Goal: Transaction & Acquisition: Obtain resource

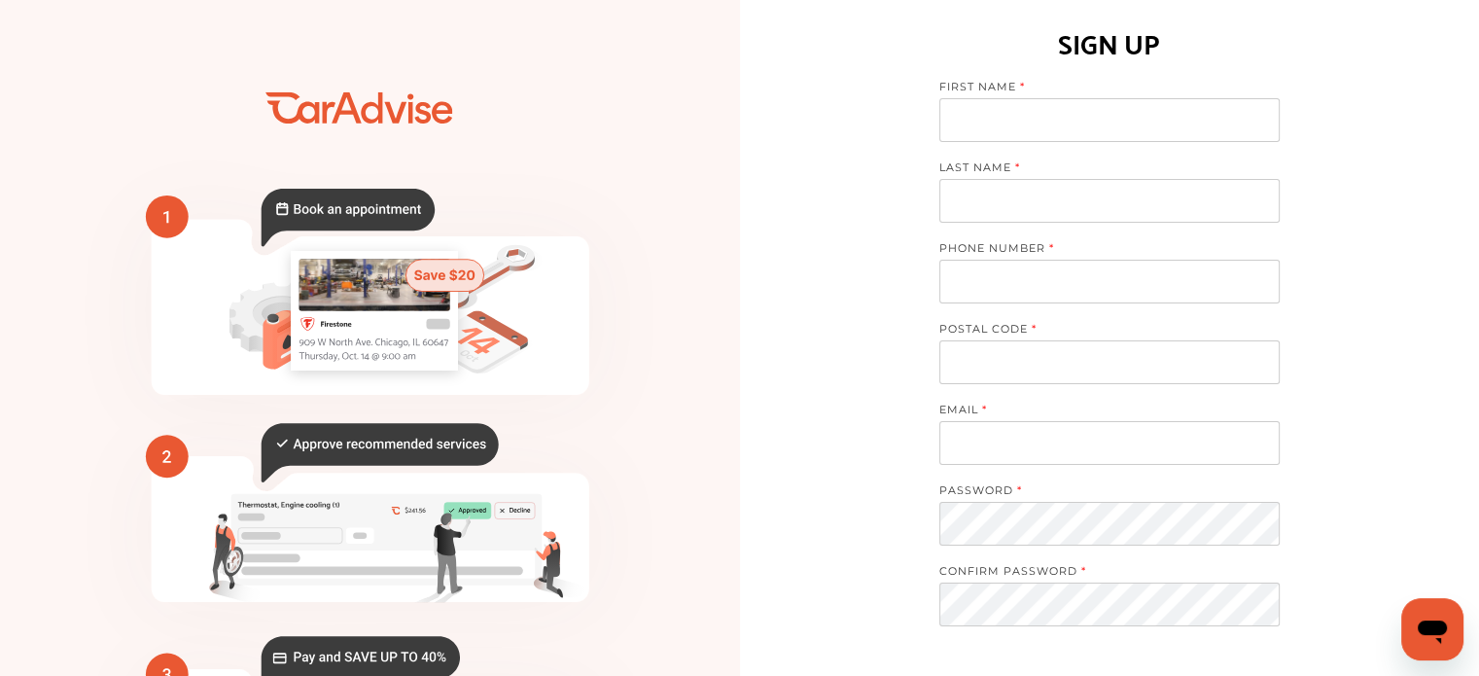
scroll to position [279, 0]
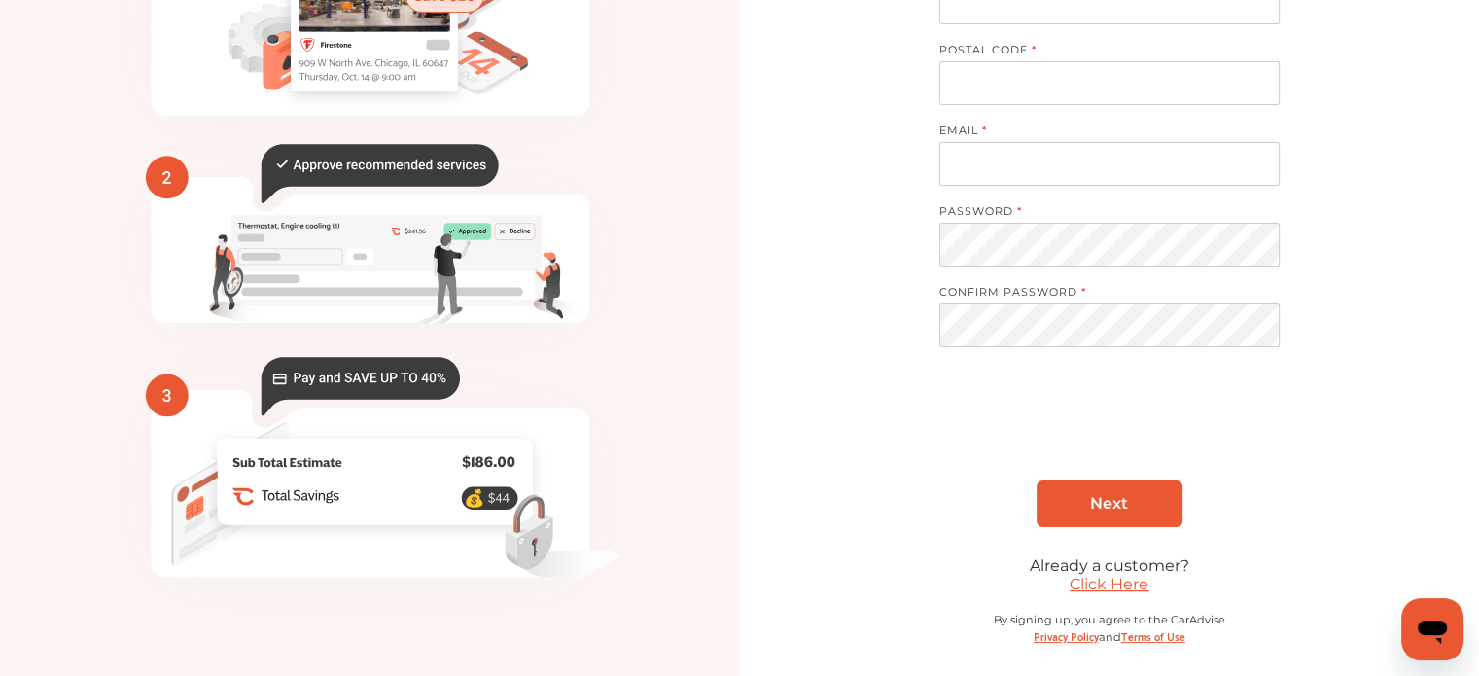
click at [1132, 578] on link "Click Here" at bounding box center [1109, 584] width 79 height 18
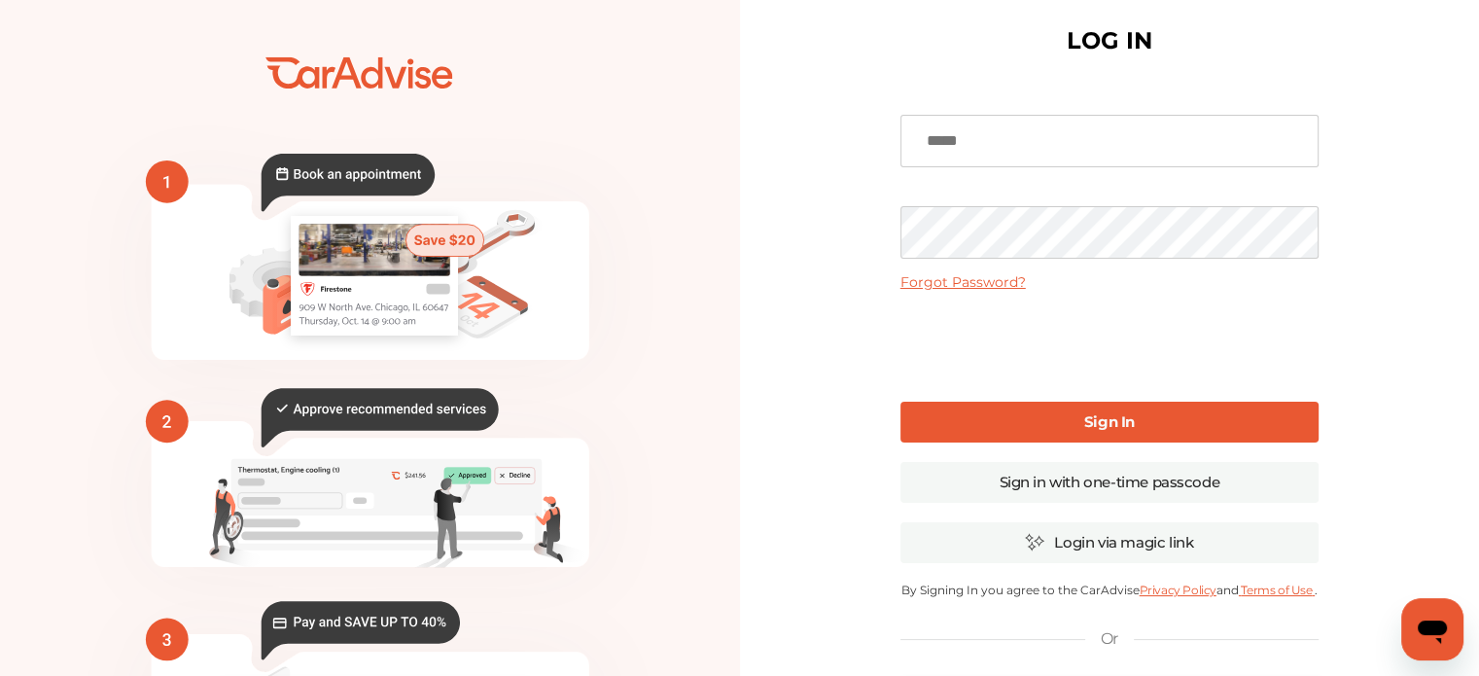
scroll to position [19, 0]
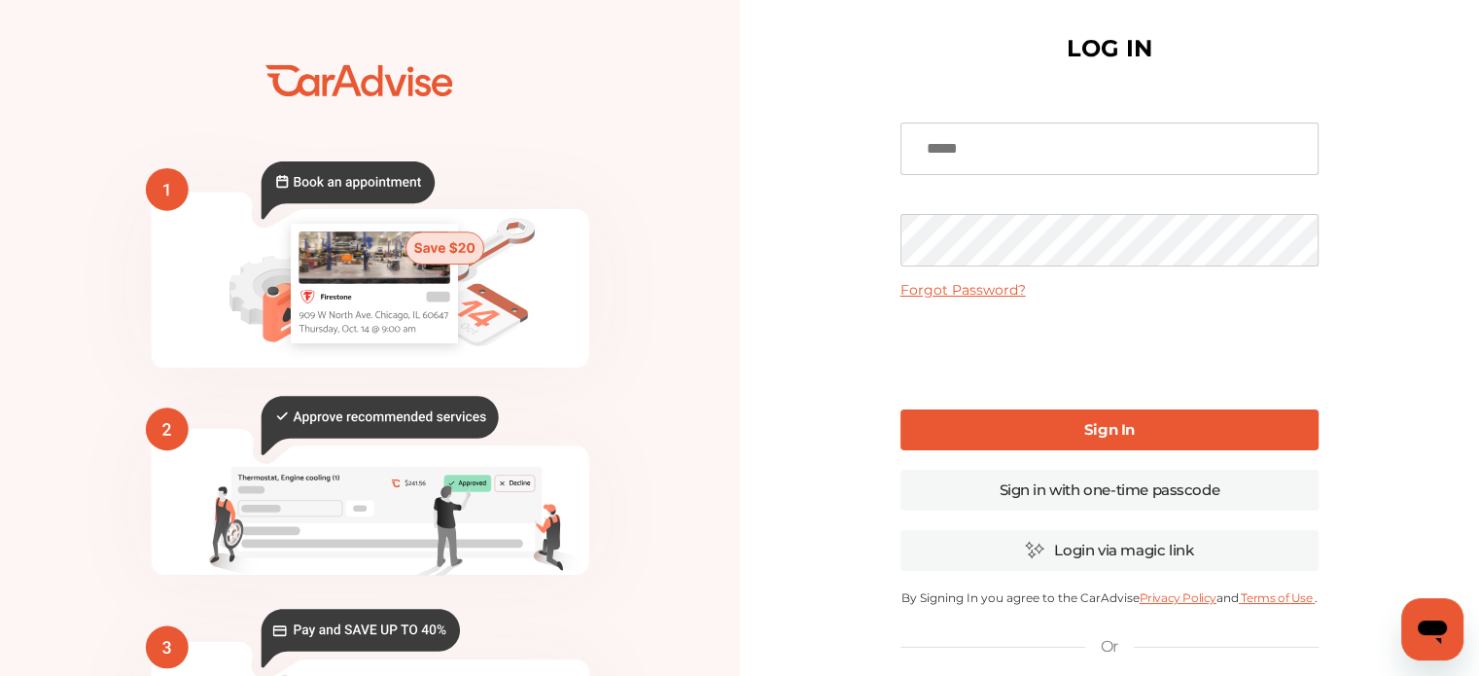
click at [1017, 158] on input at bounding box center [1109, 149] width 418 height 53
click at [1110, 160] on input "**********" at bounding box center [1109, 149] width 418 height 53
type input "**********"
click at [1066, 427] on link "Sign In" at bounding box center [1109, 429] width 418 height 41
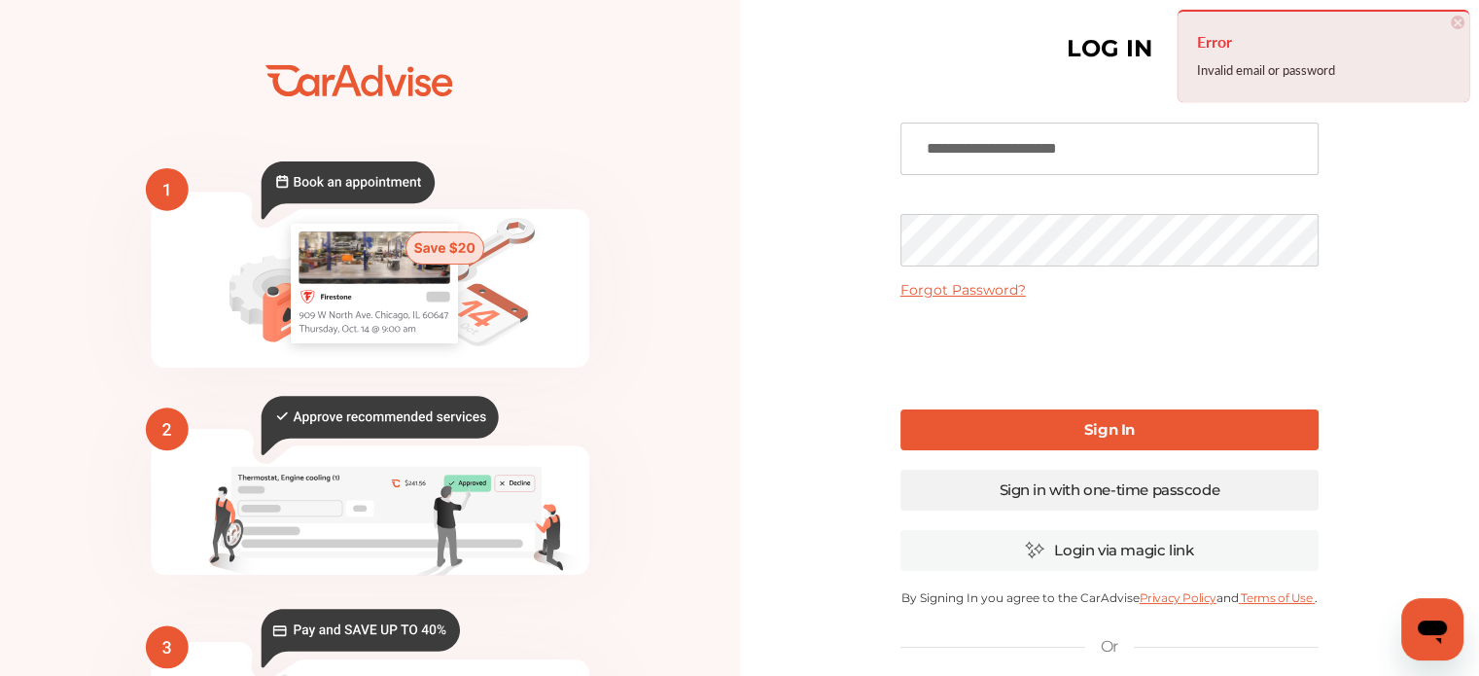
click at [1062, 488] on link "Sign in with one-time passcode" at bounding box center [1109, 490] width 418 height 41
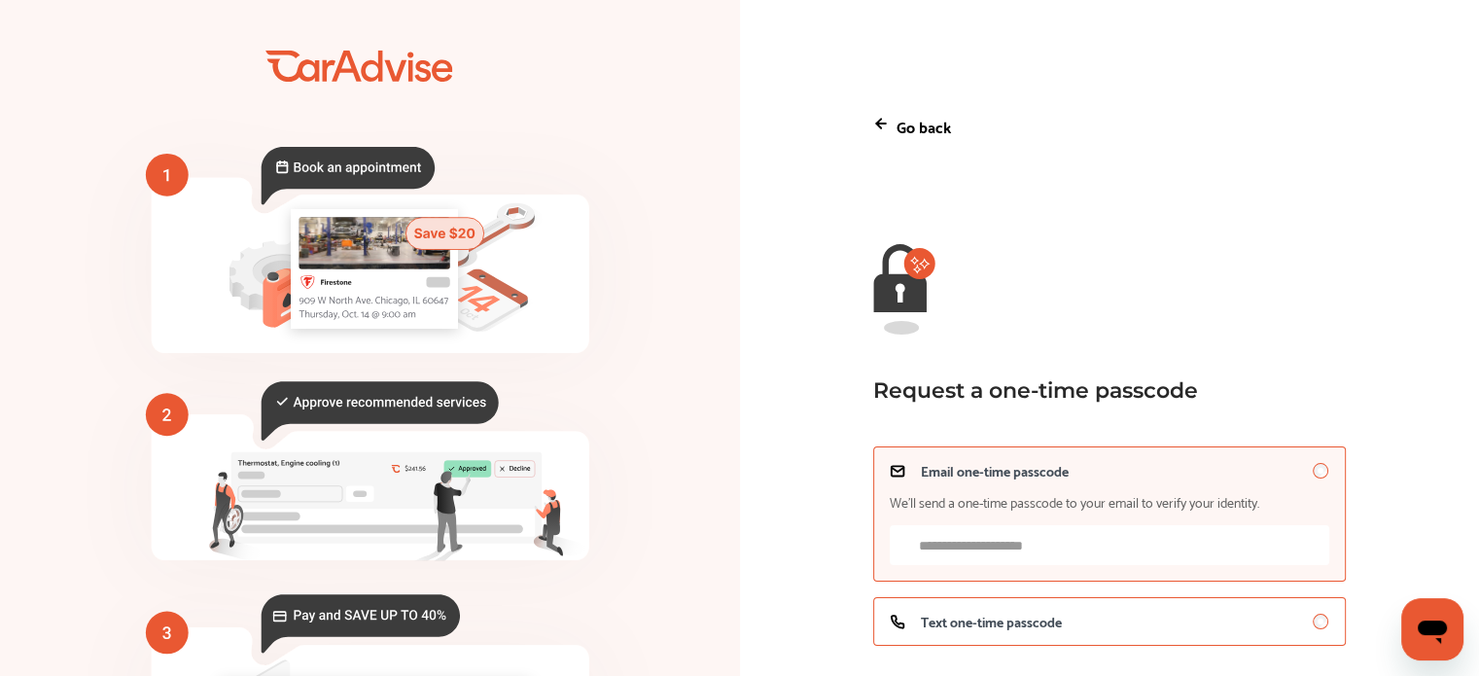
click at [1033, 622] on span "Text one-time passcode" at bounding box center [991, 622] width 141 height 16
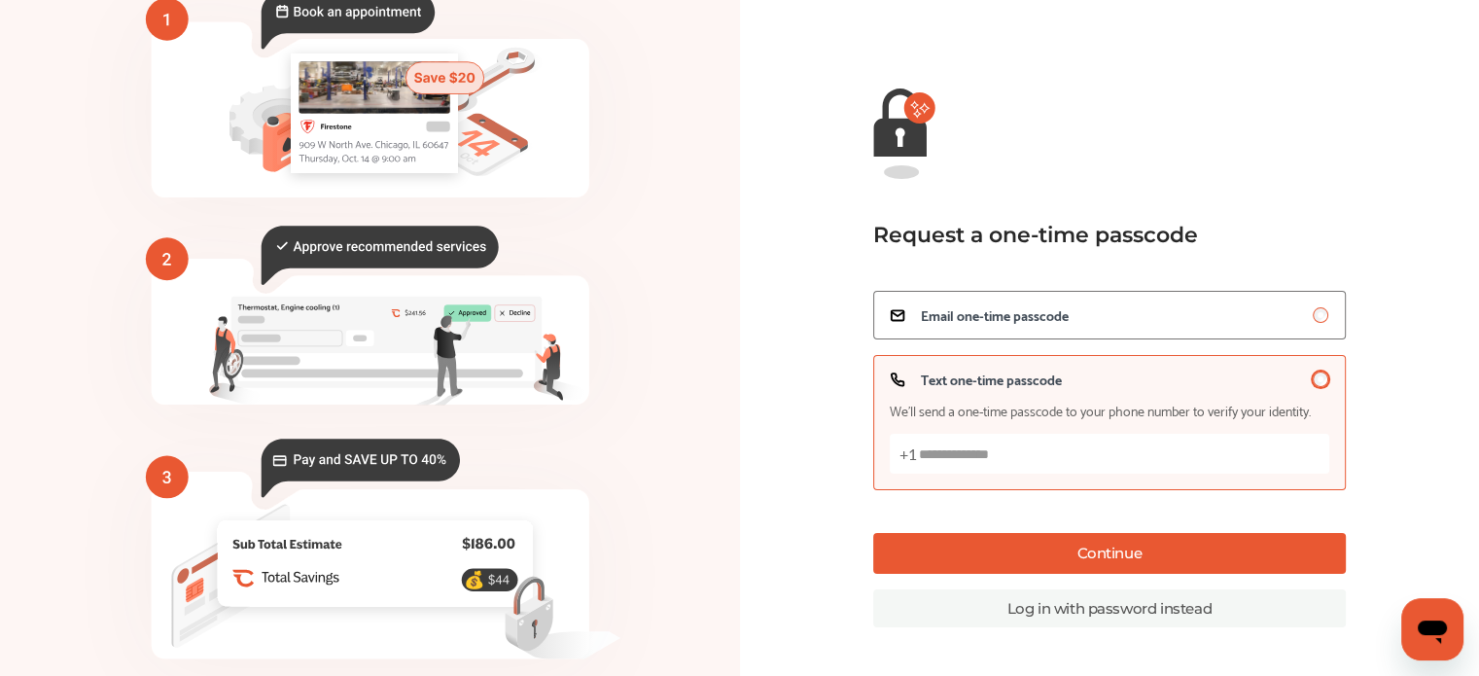
scroll to position [165, 0]
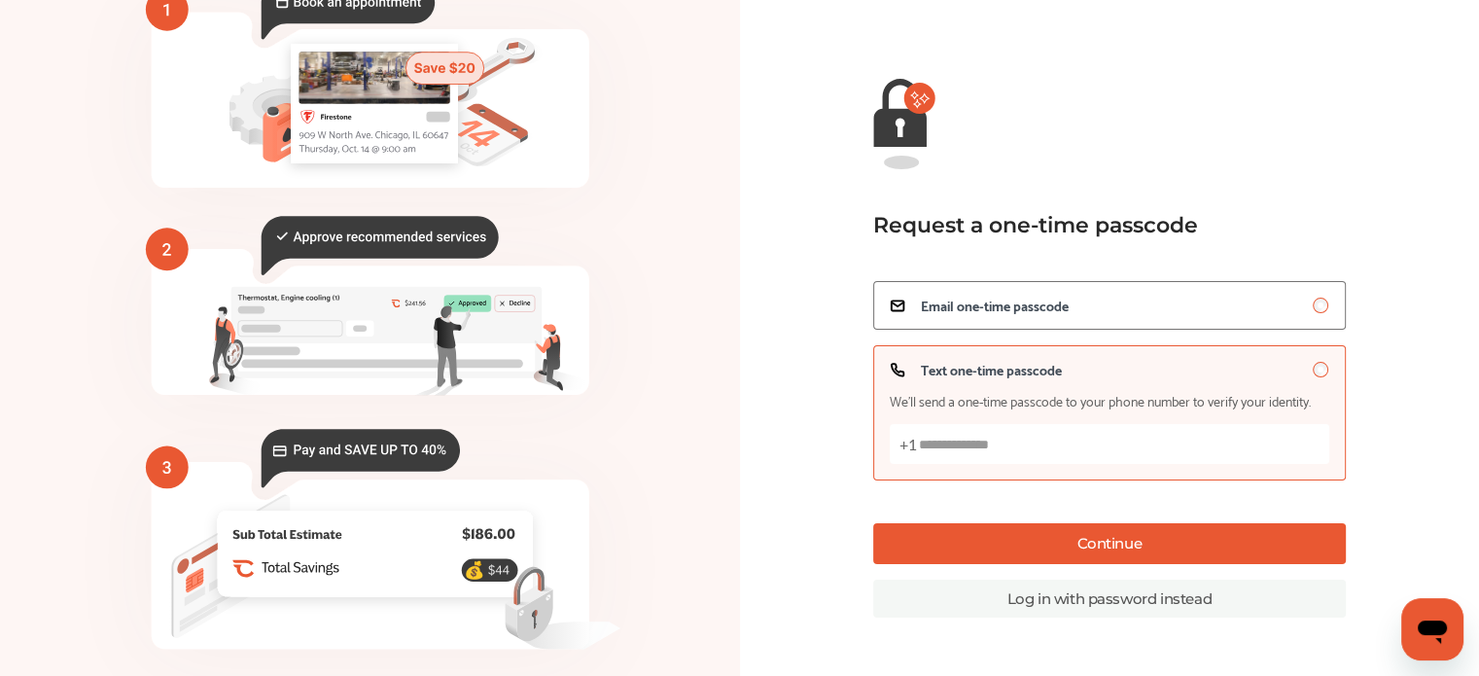
click at [1016, 446] on input "Text one-time passcode We’ll send a one-time passcode to your phone number to v…" at bounding box center [1109, 444] width 439 height 40
type input "**********"
click at [1038, 560] on button "Continue" at bounding box center [1109, 543] width 473 height 41
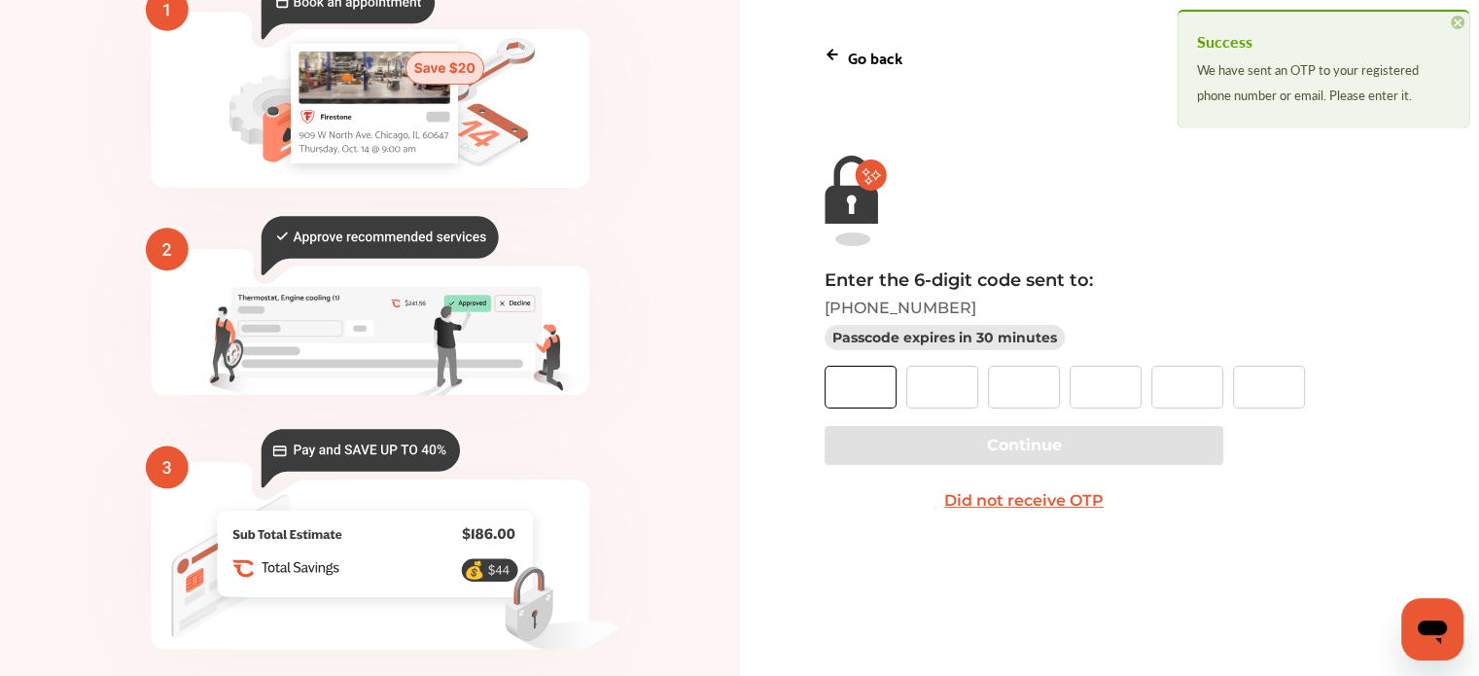
click at [889, 389] on input "text" at bounding box center [861, 387] width 72 height 43
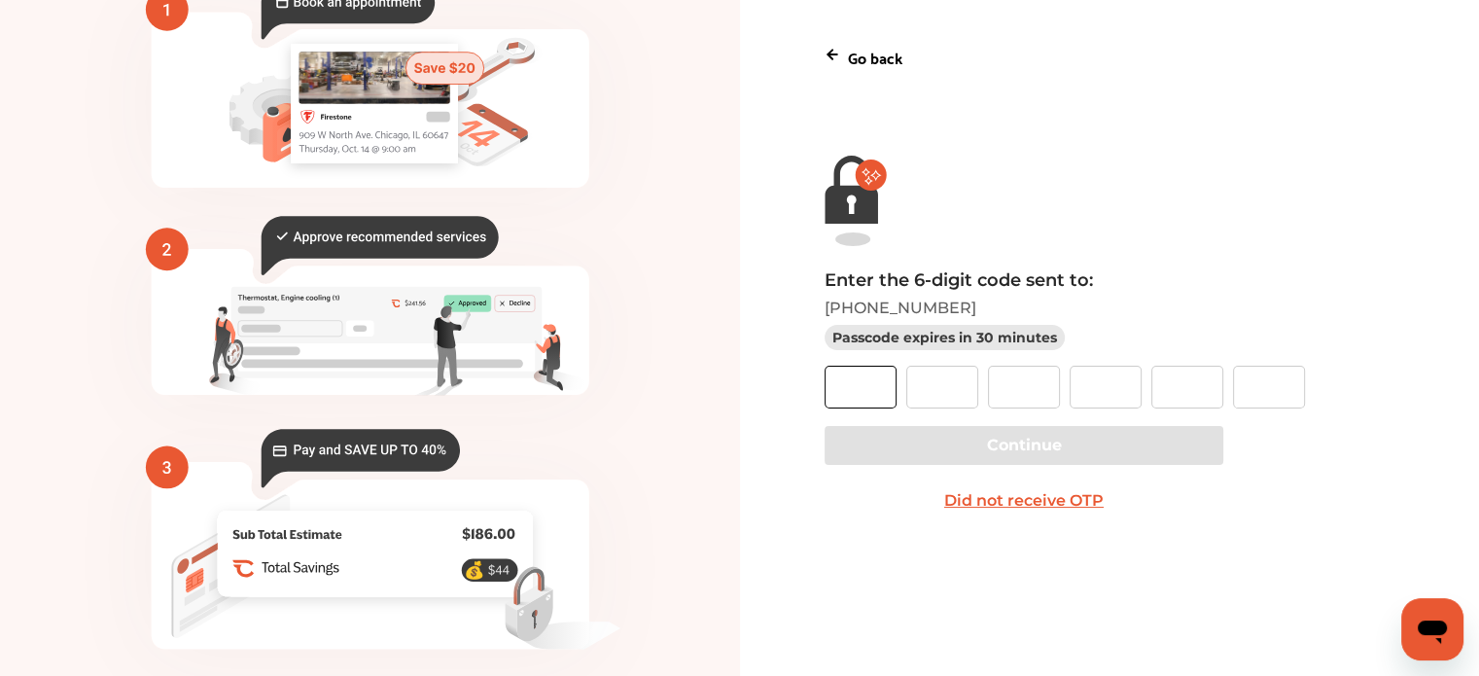
type input "*"
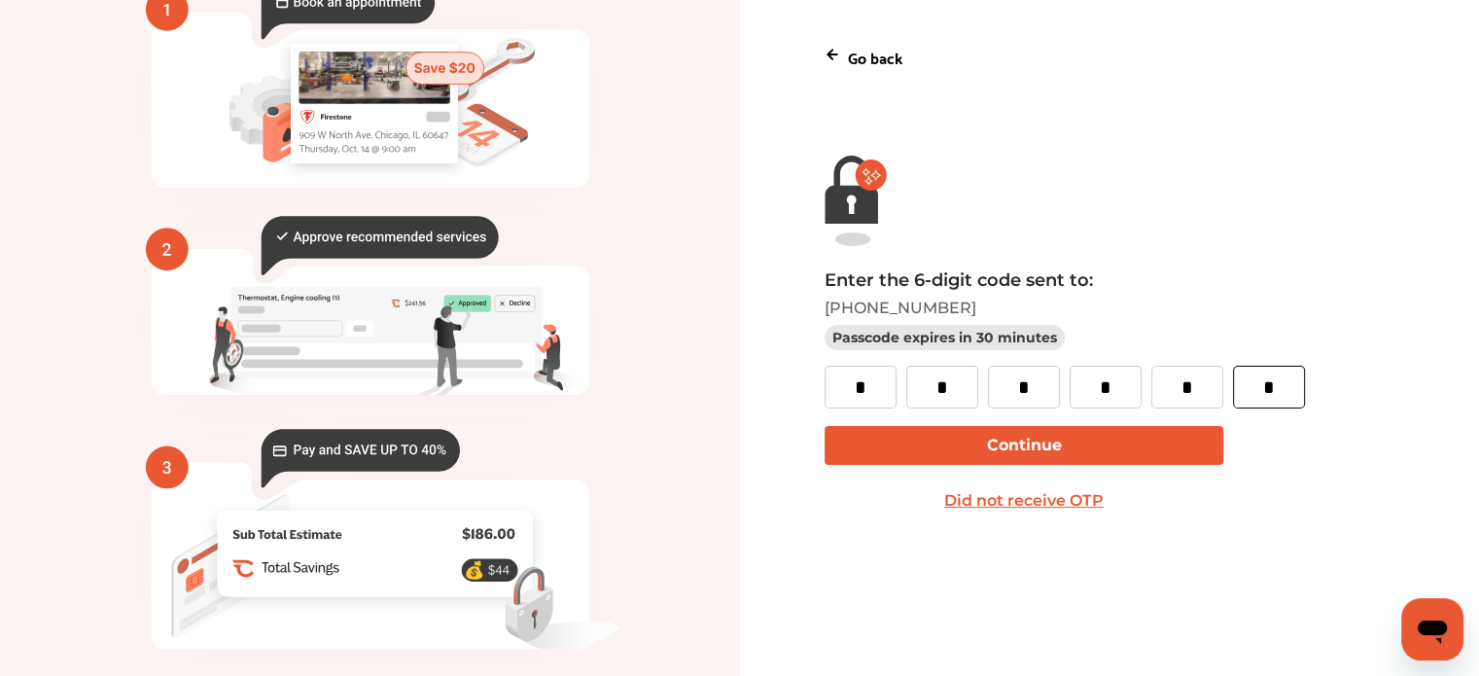
type input "*"
click at [1092, 446] on button "Continue" at bounding box center [1024, 445] width 399 height 39
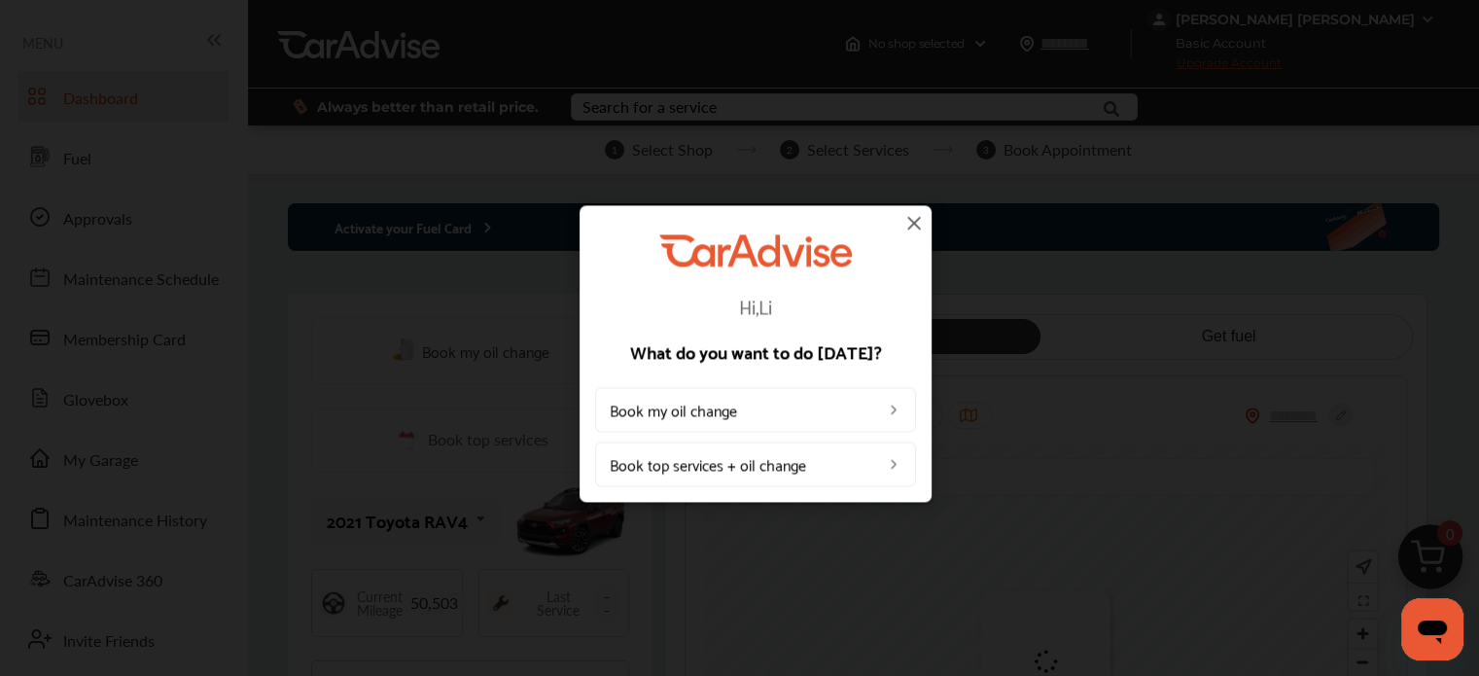
click at [918, 218] on img at bounding box center [913, 222] width 23 height 23
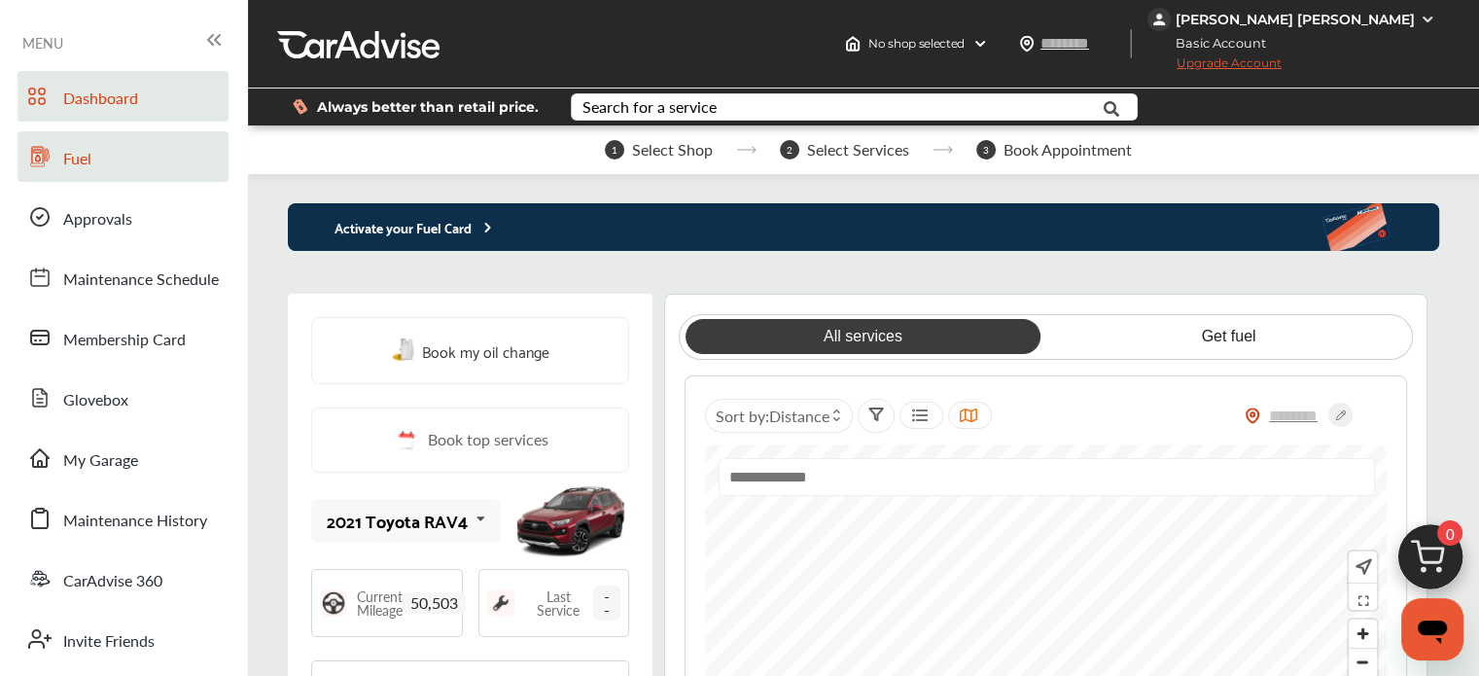
click at [136, 151] on link "Fuel" at bounding box center [123, 156] width 211 height 51
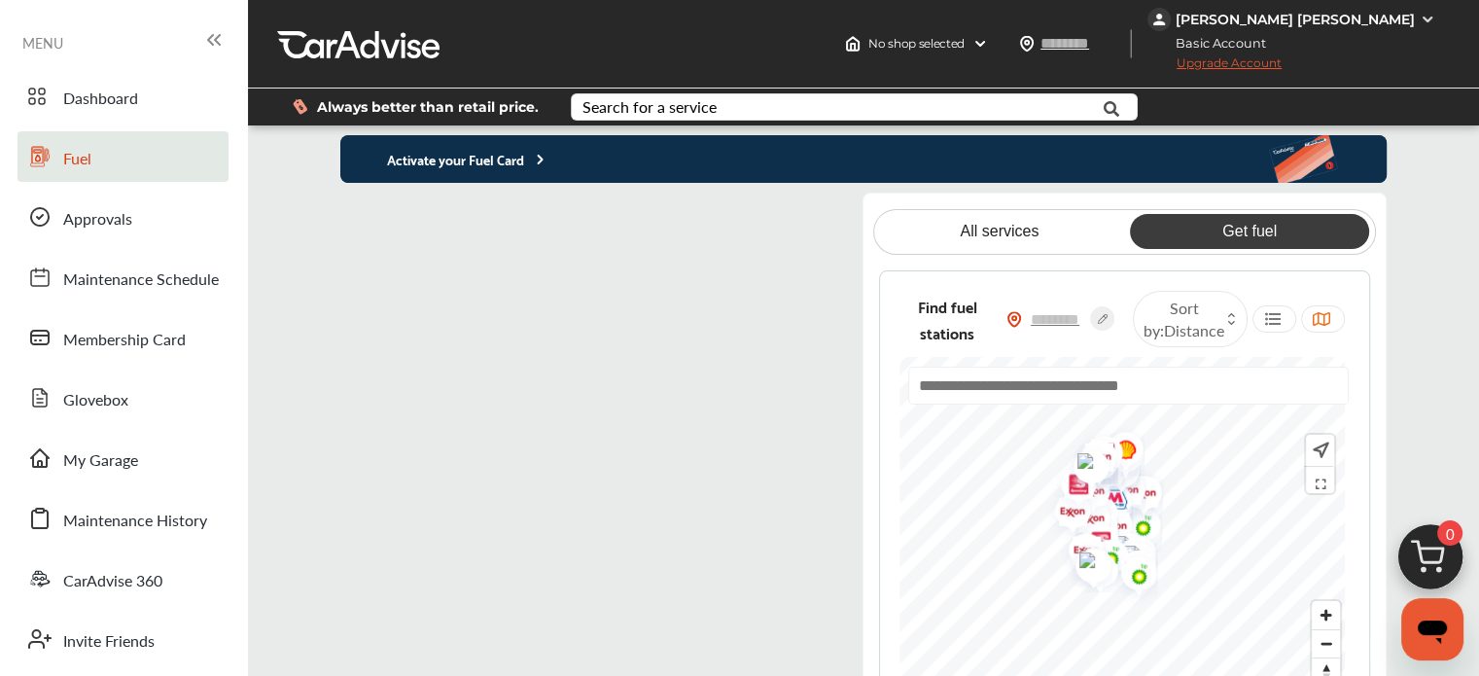
click at [706, 216] on flutter-view at bounding box center [582, 462] width 485 height 538
click at [528, 161] on p "Activate your Fuel Card" at bounding box center [444, 159] width 208 height 22
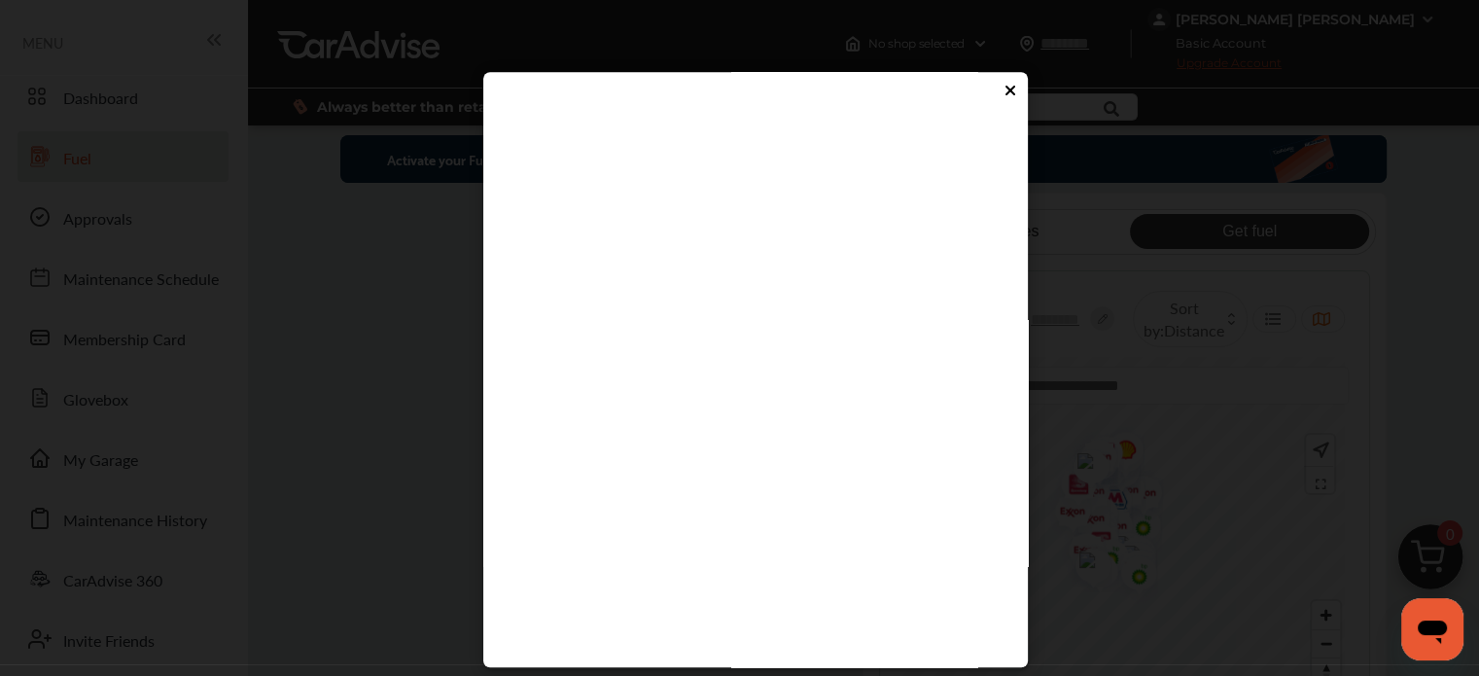
click at [646, 482] on flutter-view at bounding box center [748, 414] width 491 height 583
type input "****"
click at [632, 539] on flutter-view at bounding box center [748, 414] width 491 height 583
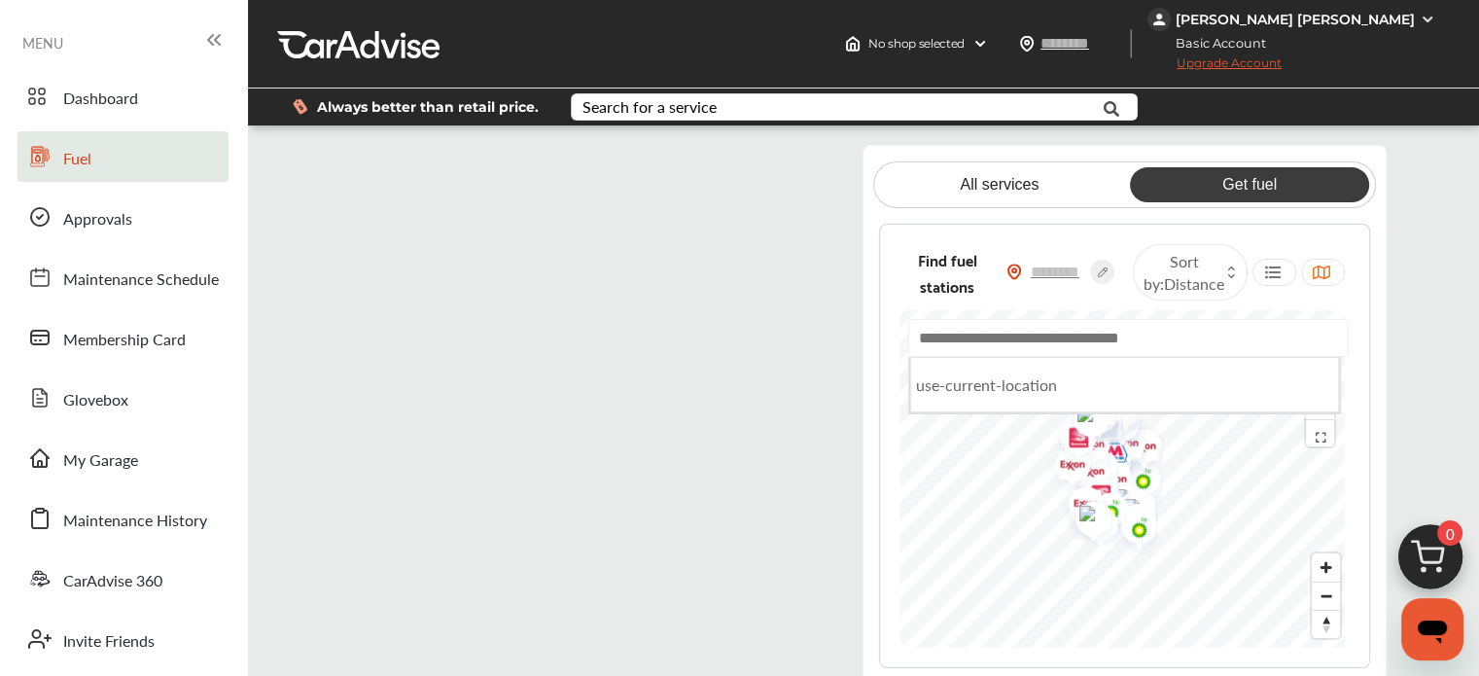
click at [1062, 357] on input "text" at bounding box center [1128, 338] width 440 height 38
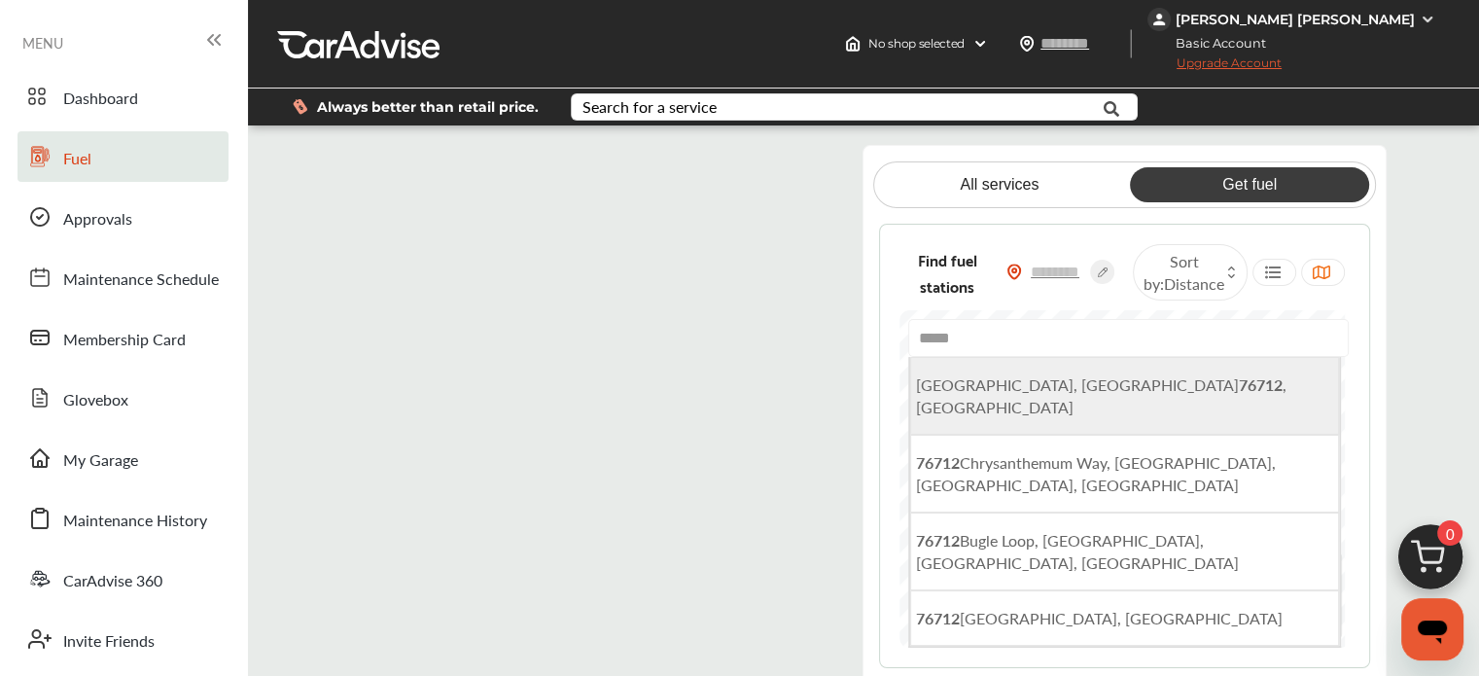
click at [1036, 405] on li "[GEOGRAPHIC_DATA], TX 76712 , [GEOGRAPHIC_DATA]" at bounding box center [1124, 396] width 429 height 78
type input "**********"
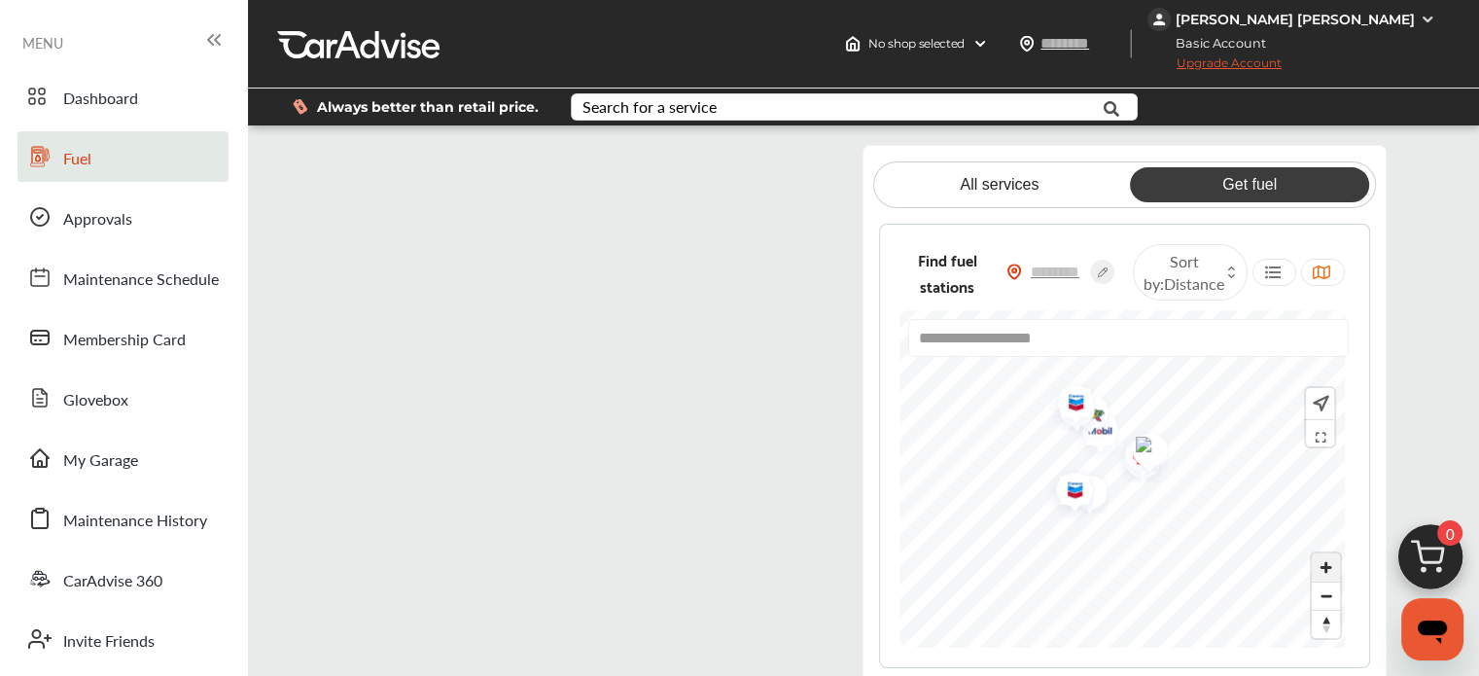
click at [1315, 573] on span "Zoom in" at bounding box center [1326, 567] width 28 height 28
click at [990, 661] on div "**********" at bounding box center [1124, 446] width 491 height 445
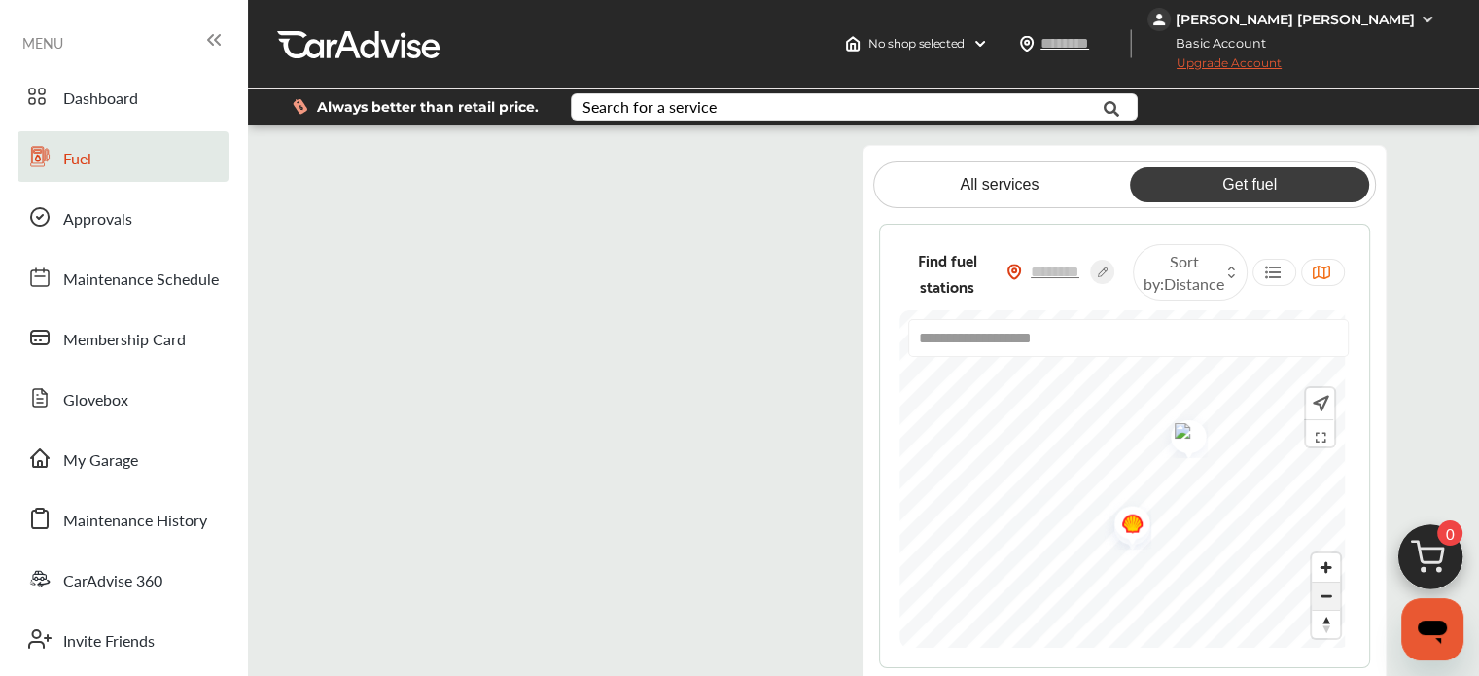
click at [1315, 609] on span "Zoom out" at bounding box center [1326, 595] width 28 height 27
click at [1153, 466] on img "Map marker" at bounding box center [1153, 456] width 52 height 49
